Goal: Transaction & Acquisition: Purchase product/service

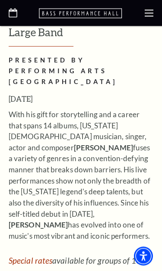
scroll to position [2089, 0]
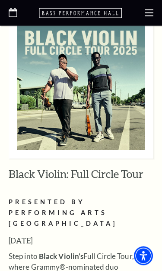
scroll to position [3880, 0]
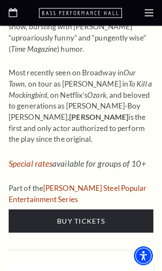
scroll to position [6745, 0]
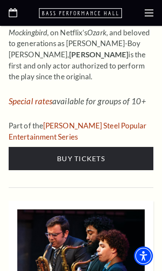
scroll to position [6818, 0]
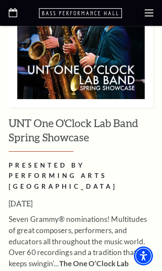
scroll to position [7045, 0]
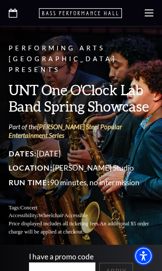
click at [151, 14] on icon at bounding box center [148, 13] width 9 height 9
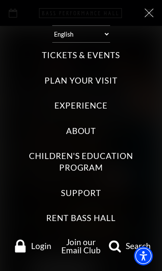
click at [107, 50] on label "Tickets & Events" at bounding box center [81, 56] width 78 height 12
click at [0, 0] on Events "Tickets & Events" at bounding box center [0, 0] width 0 height 0
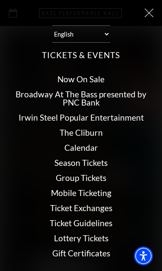
click at [96, 76] on link "Now On Sale" at bounding box center [80, 79] width 47 height 10
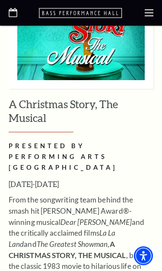
scroll to position [5848, 0]
